Goal: Participate in discussion: Engage in conversation with other users on a specific topic

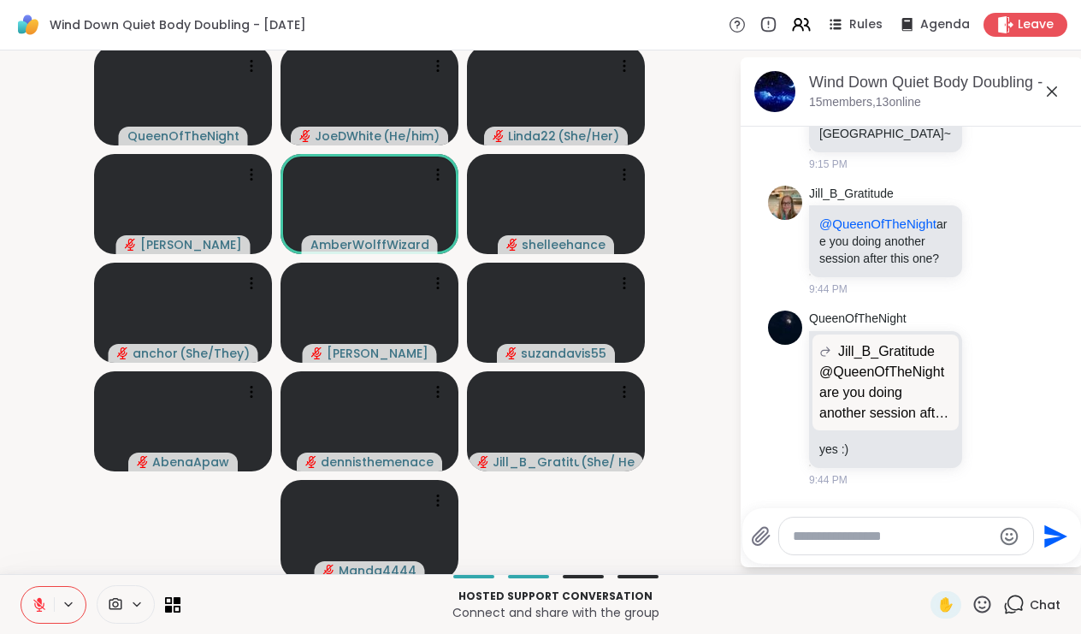
scroll to position [2211, 0]
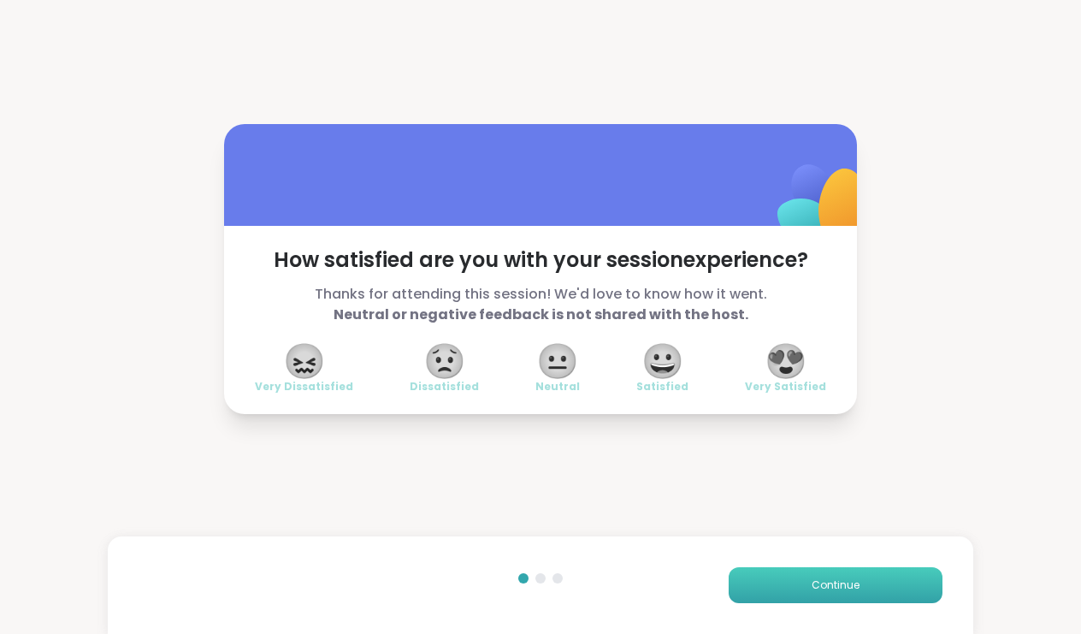
click at [859, 595] on button "Continue" at bounding box center [835, 585] width 214 height 36
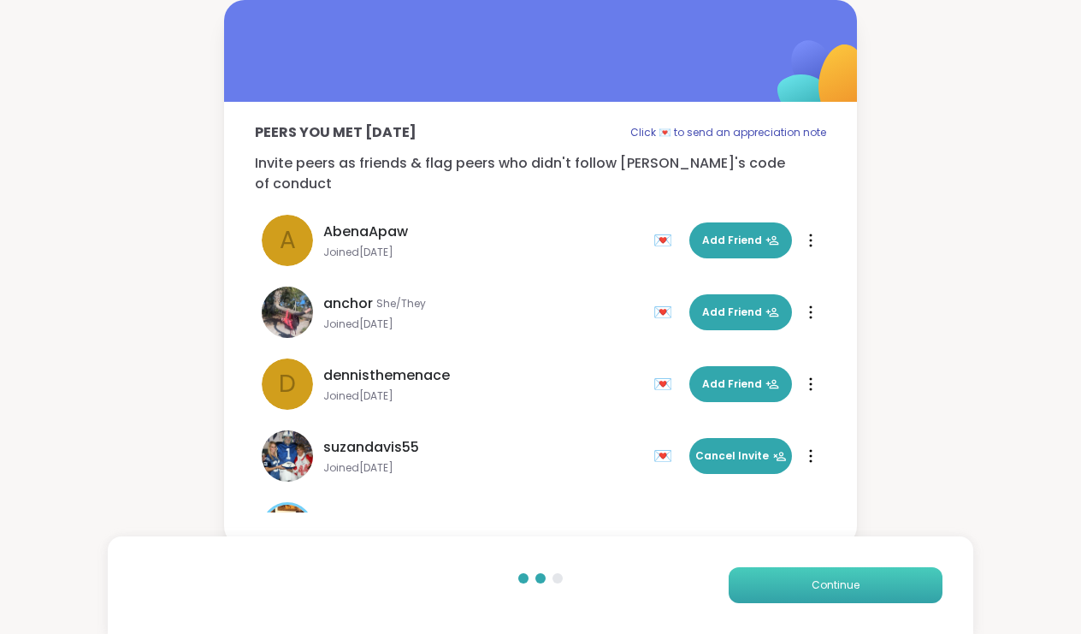
click at [859, 595] on button "Continue" at bounding box center [835, 585] width 214 height 36
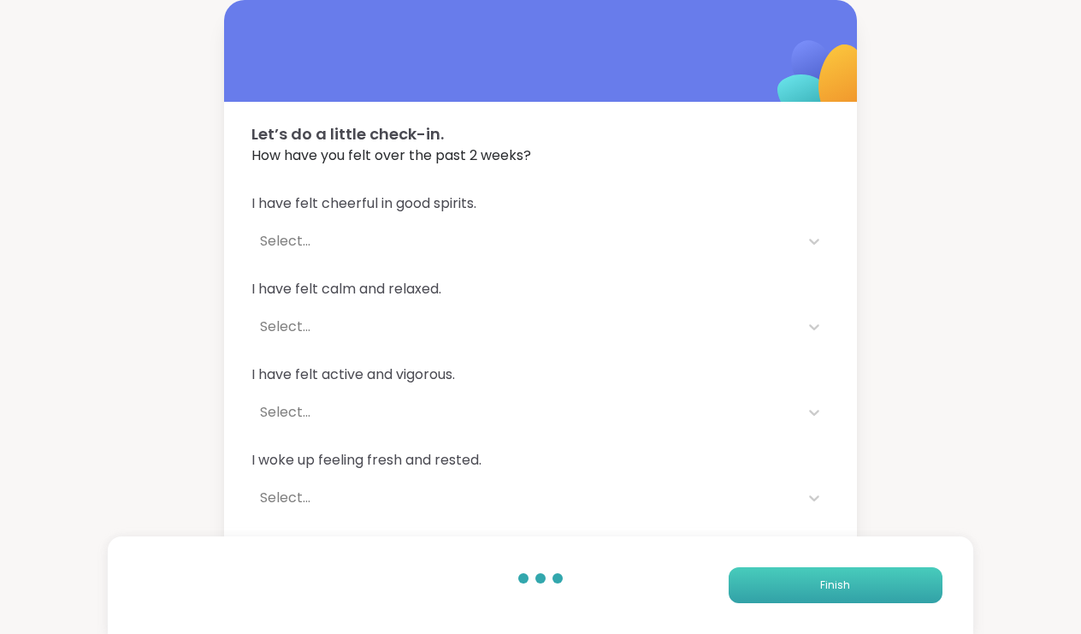
click at [859, 595] on button "Finish" at bounding box center [835, 585] width 214 height 36
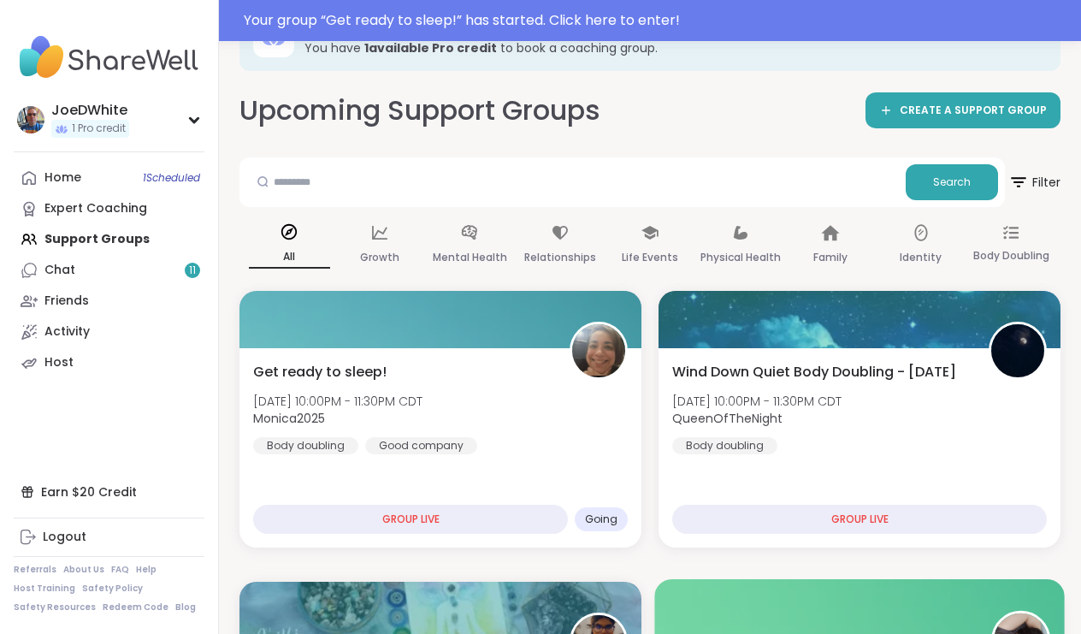
scroll to position [59, 0]
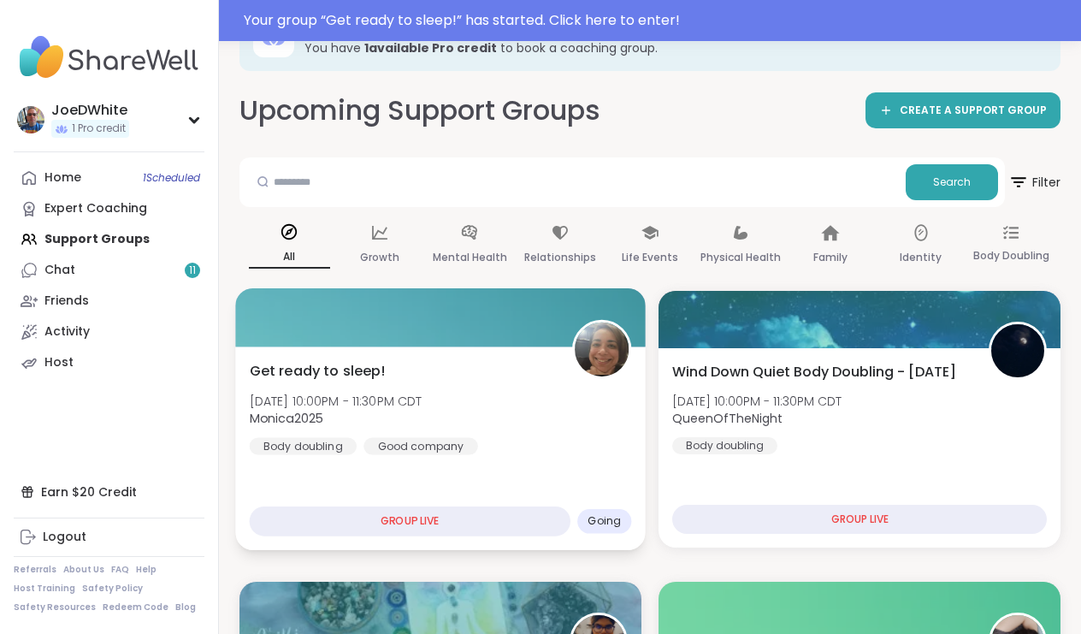
click at [525, 475] on div "Get ready to sleep! [DATE] 10:00PM - 11:30PM CDT Monica2025 Body doubling Good …" at bounding box center [440, 447] width 410 height 203
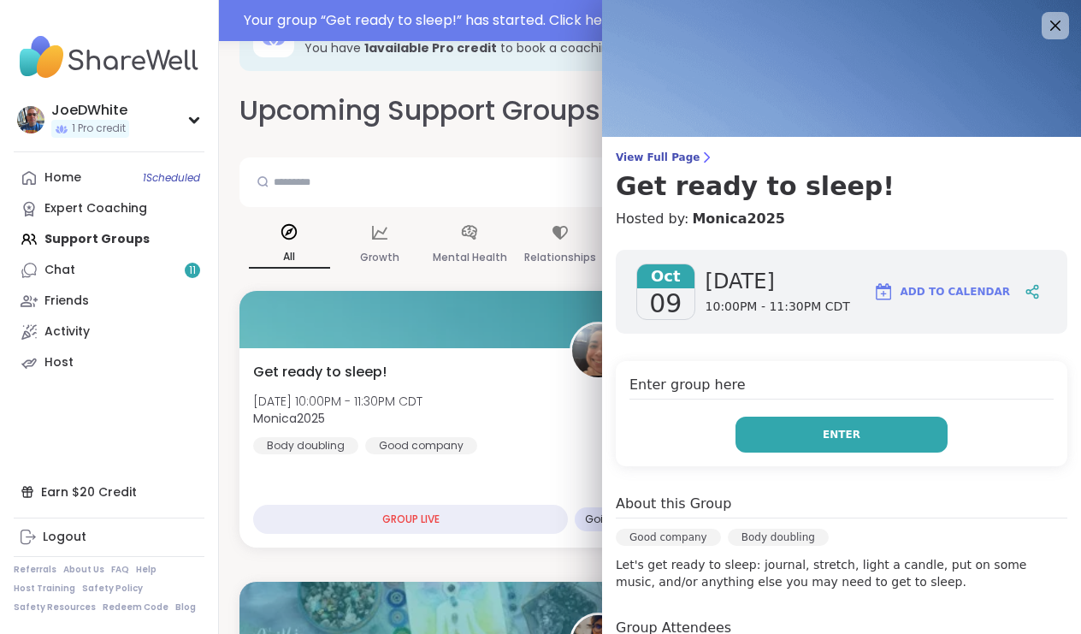
click at [867, 424] on button "Enter" at bounding box center [841, 434] width 212 height 36
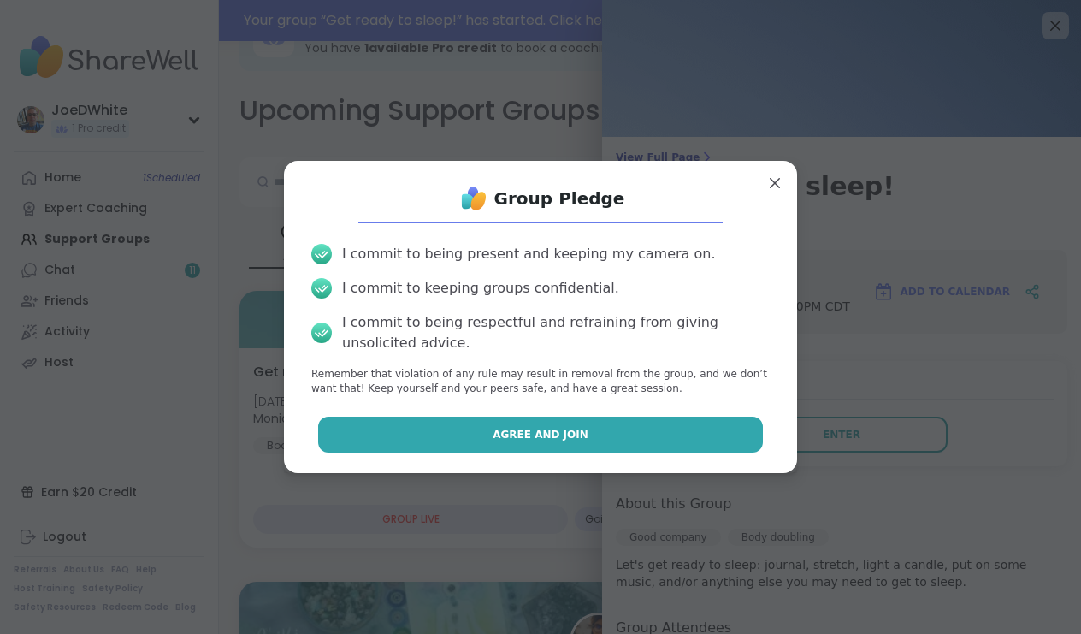
click at [639, 438] on button "Agree and Join" at bounding box center [540, 434] width 445 height 36
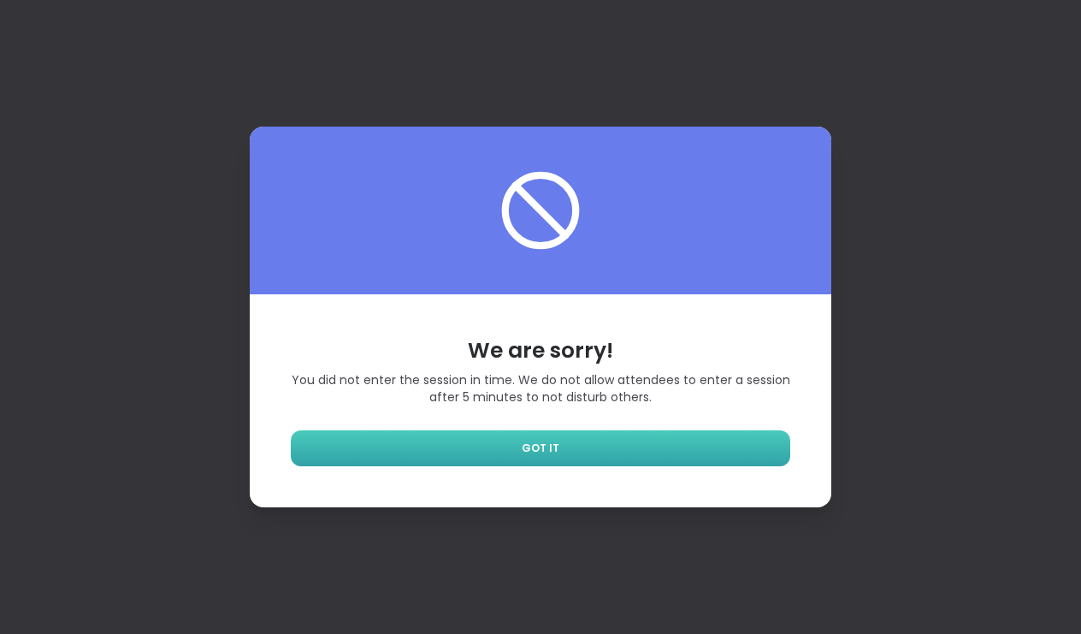
click at [644, 448] on link "GOT IT" at bounding box center [540, 448] width 499 height 36
